Goal: Information Seeking & Learning: Learn about a topic

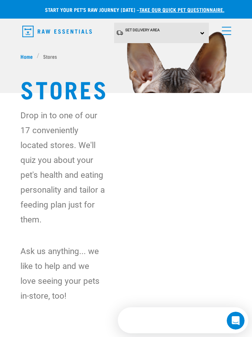
click at [64, 30] on img "dropdown navigation" at bounding box center [57, 32] width 70 height 12
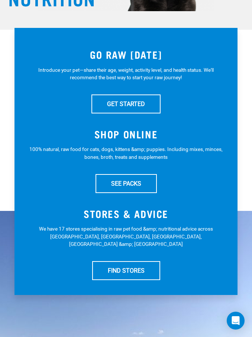
scroll to position [133, 0]
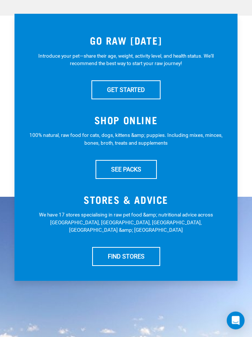
click at [142, 199] on h3 "STORES & ADVICE" at bounding box center [126, 200] width 194 height 12
click at [144, 212] on p "We have 17 stores specialising in raw pet food &amp; nutritional advice across …" at bounding box center [126, 223] width 194 height 23
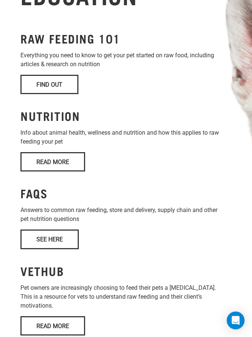
scroll to position [769, 0]
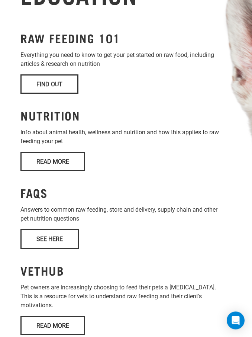
click at [72, 94] on link "Find Out" at bounding box center [49, 84] width 58 height 19
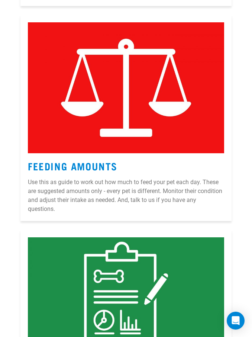
scroll to position [2158, 0]
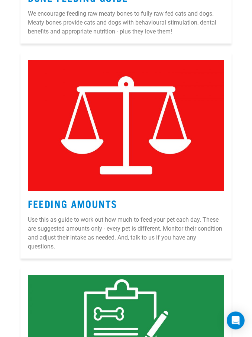
click at [159, 160] on img at bounding box center [126, 125] width 197 height 131
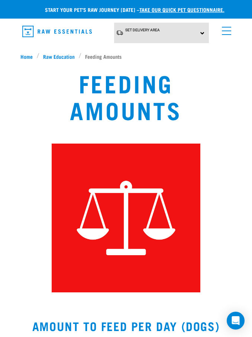
click at [65, 53] on span "Raw Education" at bounding box center [59, 57] width 32 height 8
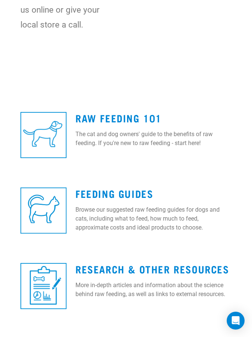
scroll to position [212, 0]
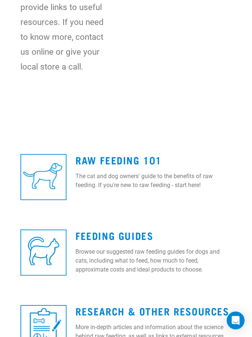
click at [76, 163] on link "Raw Feeding 101" at bounding box center [119, 161] width 86 height 6
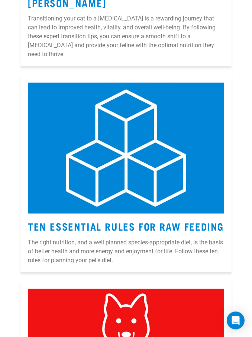
scroll to position [685, 0]
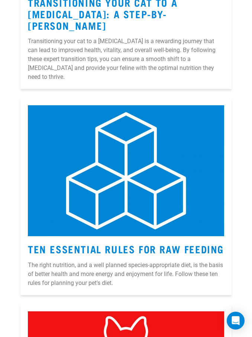
click at [146, 213] on img at bounding box center [126, 170] width 197 height 131
click at [111, 276] on p "The right nutrition, and a well planned species-appropriate diet, is the basis …" at bounding box center [126, 274] width 197 height 27
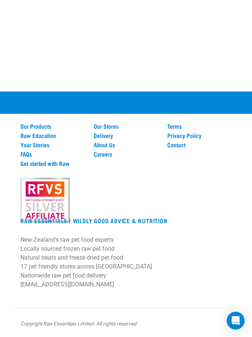
scroll to position [645, 0]
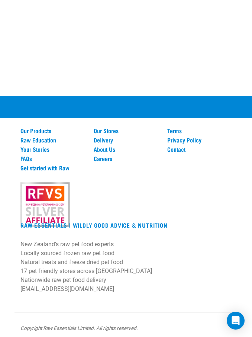
click at [55, 143] on link "Raw Education" at bounding box center [52, 140] width 64 height 7
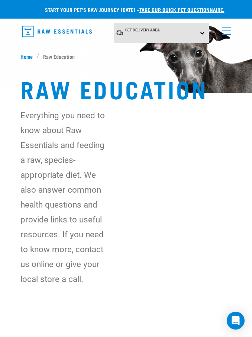
click at [62, 28] on img "dropdown navigation" at bounding box center [57, 32] width 70 height 12
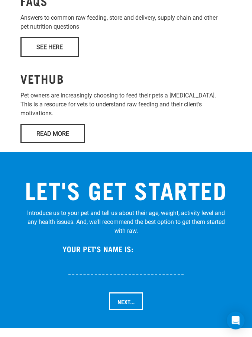
scroll to position [964, 0]
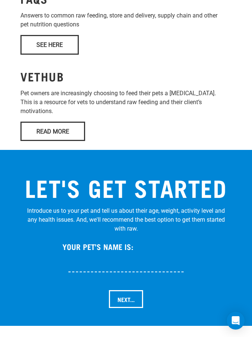
click at [60, 54] on link "See Here" at bounding box center [49, 44] width 58 height 19
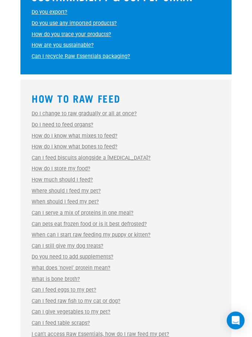
scroll to position [703, 0]
click at [141, 221] on link "Can pets eat frozen food or is it best defrosted?" at bounding box center [89, 224] width 115 height 6
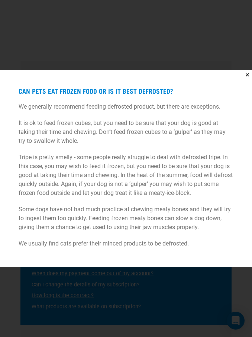
scroll to position [238, 0]
